Goal: Navigation & Orientation: Find specific page/section

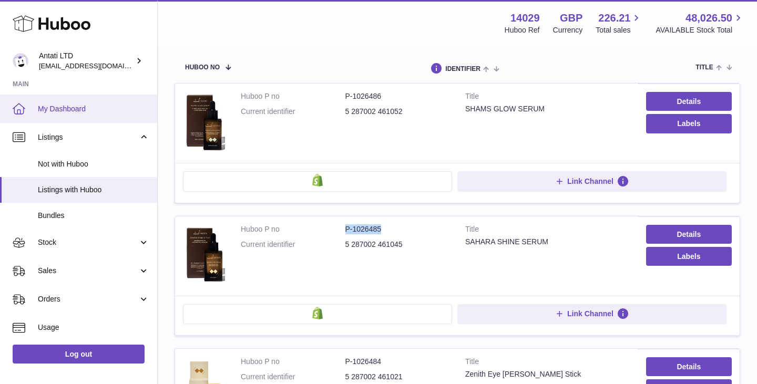
click at [74, 101] on link "My Dashboard" at bounding box center [78, 109] width 157 height 28
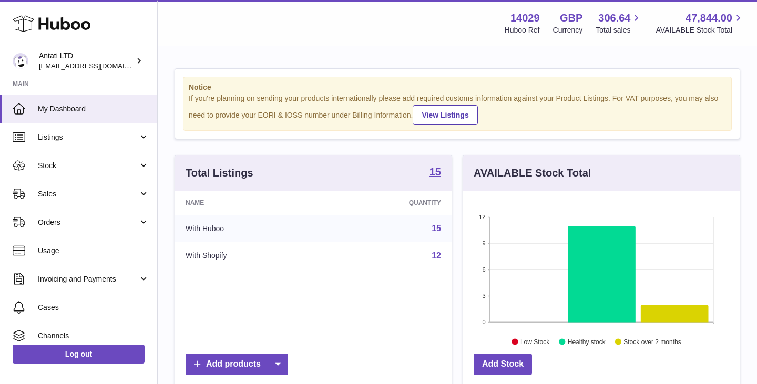
scroll to position [164, 276]
click at [602, 252] on icon at bounding box center [601, 274] width 68 height 96
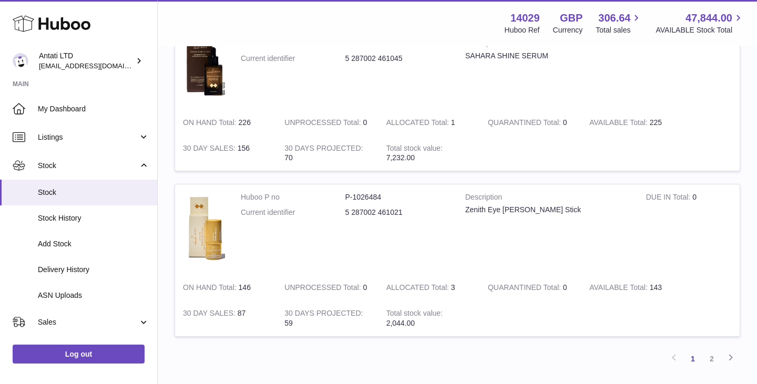
scroll to position [1493, 0]
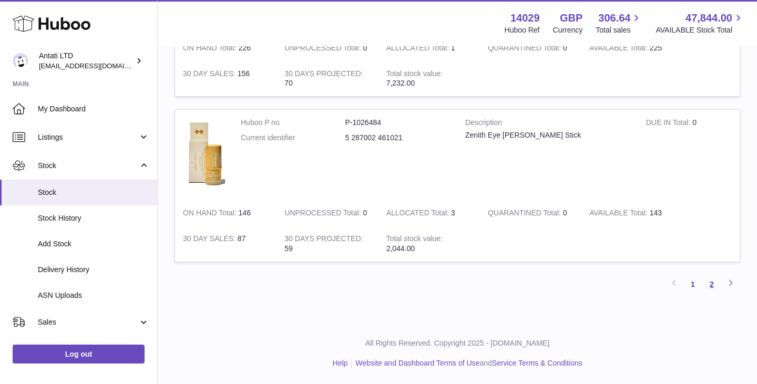
click at [715, 280] on link "2" at bounding box center [711, 284] width 19 height 19
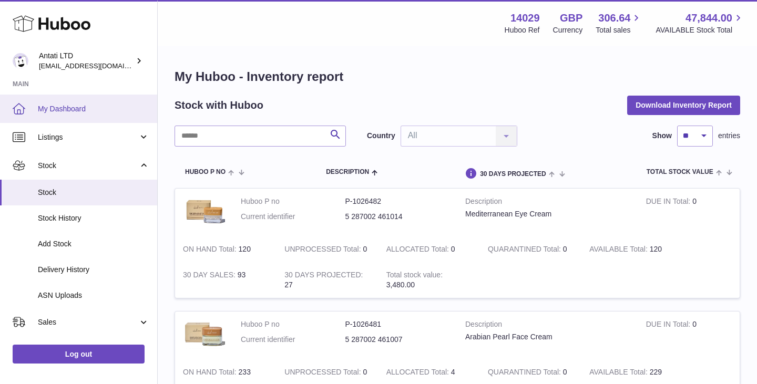
click at [74, 100] on link "My Dashboard" at bounding box center [78, 109] width 157 height 28
